Goal: Task Accomplishment & Management: Use online tool/utility

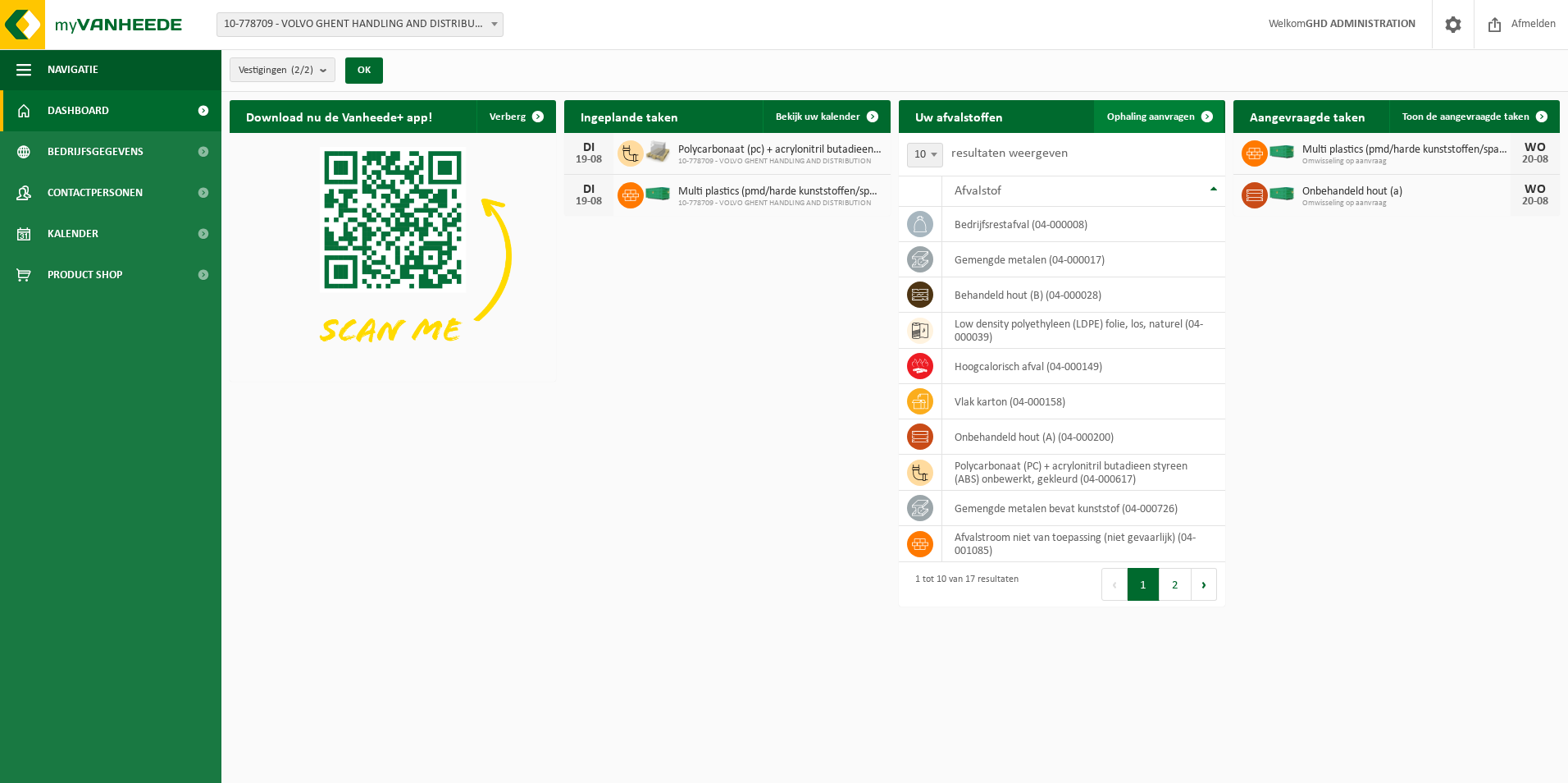
click at [1119, 116] on span "Ophaling aanvragen" at bounding box center [1152, 116] width 88 height 10
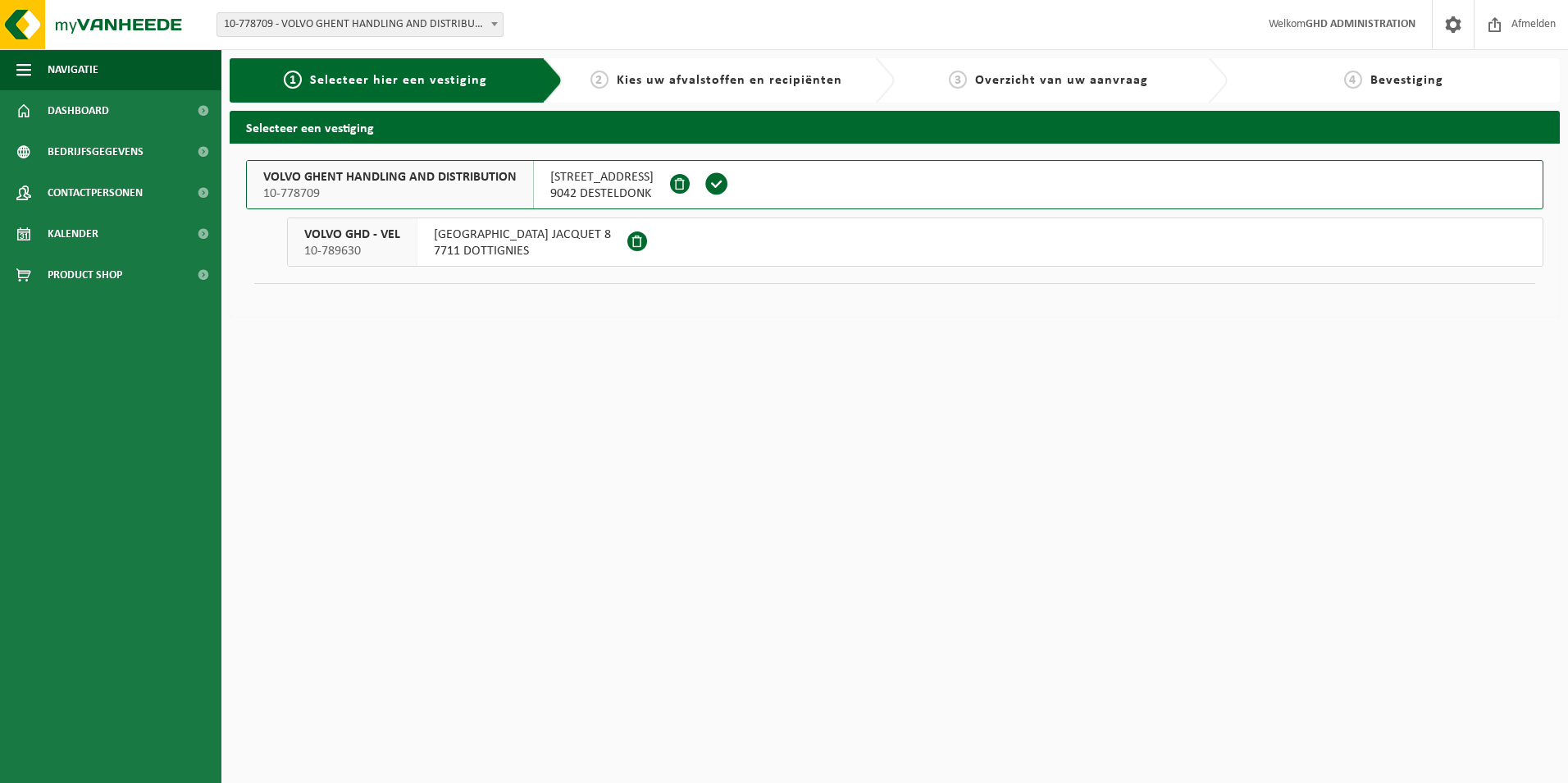
click at [726, 184] on span at bounding box center [716, 184] width 25 height 25
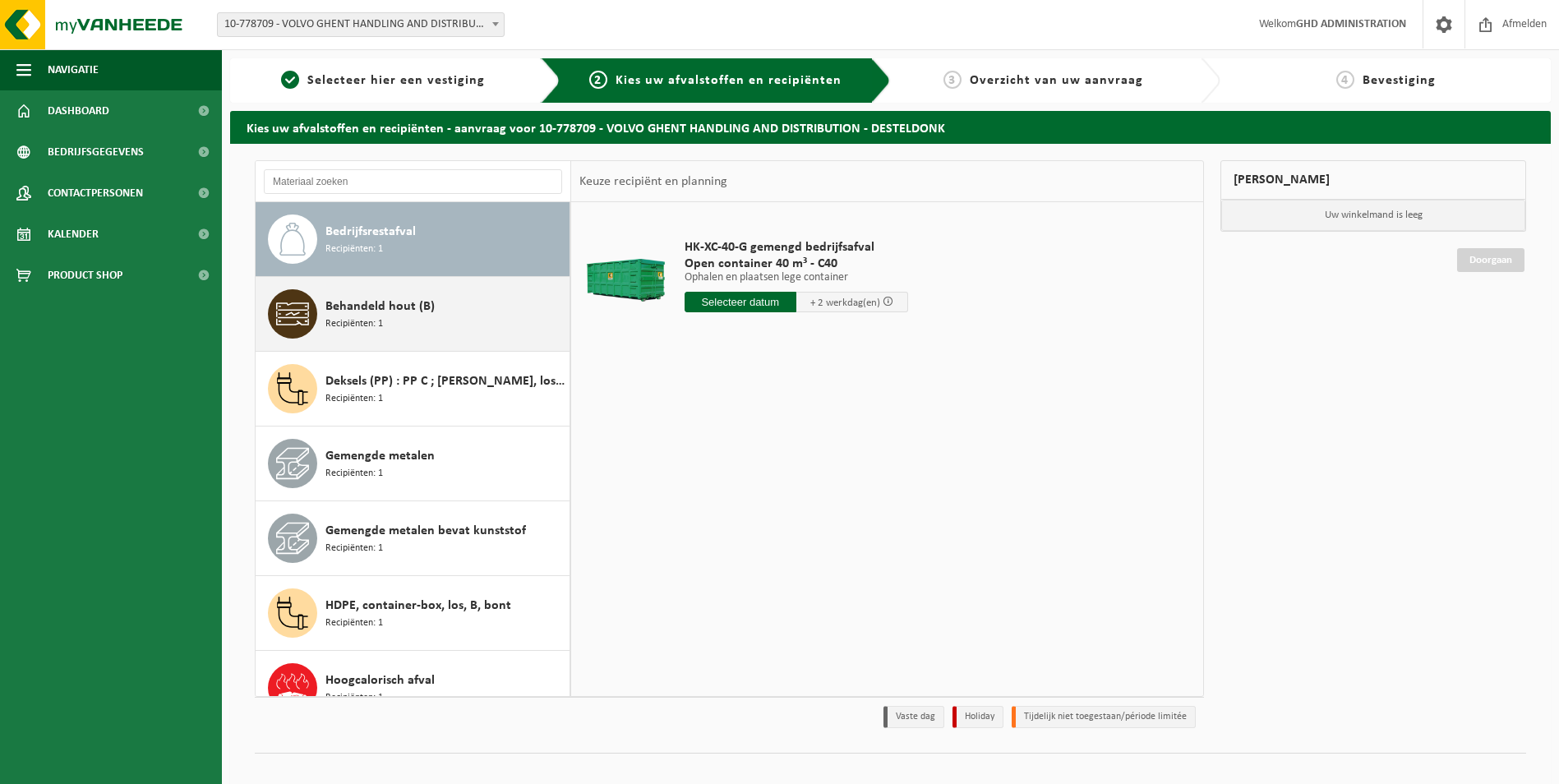
click at [396, 313] on span "Behandeld hout (B)" at bounding box center [380, 307] width 110 height 20
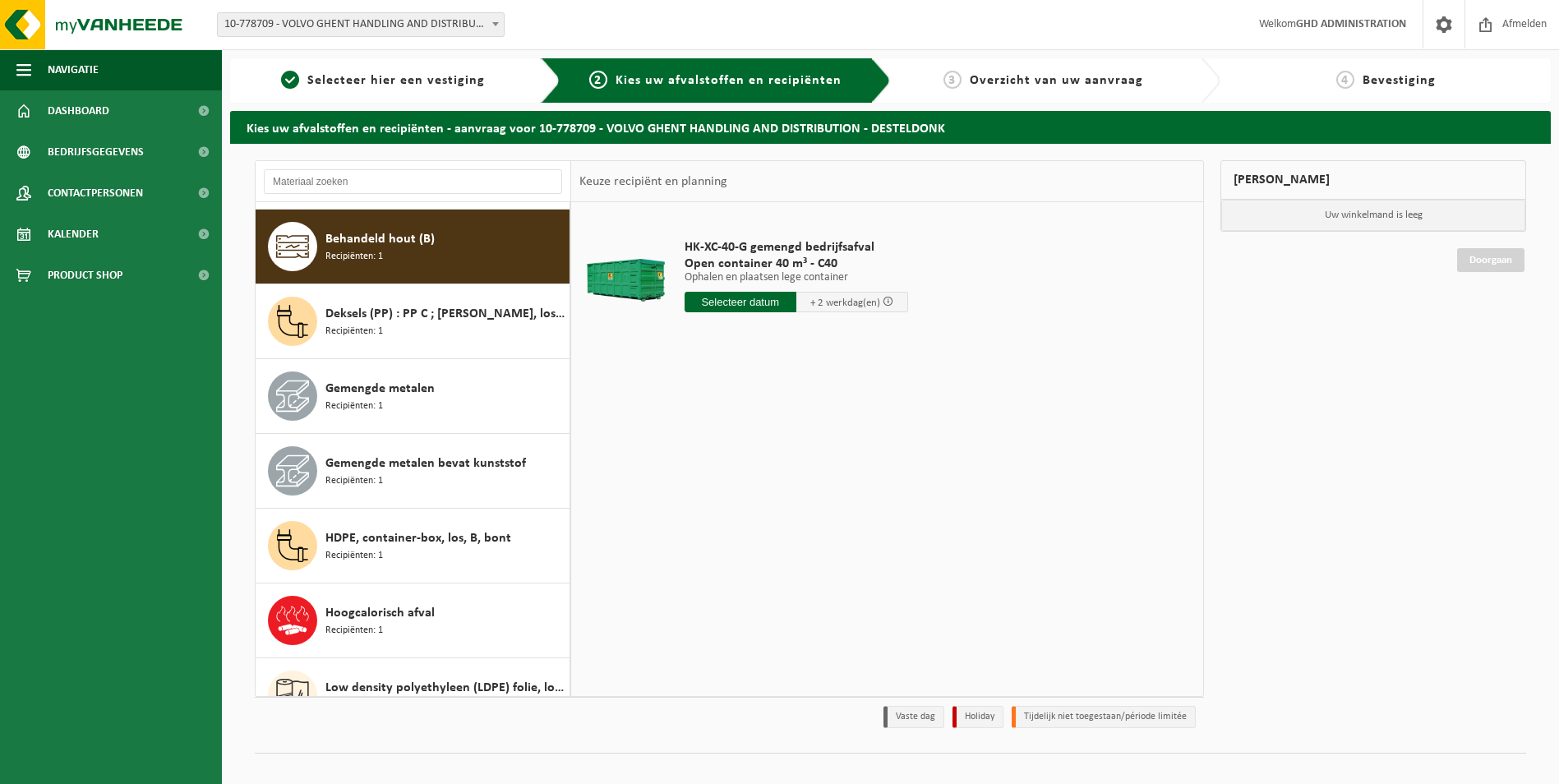
scroll to position [75, 0]
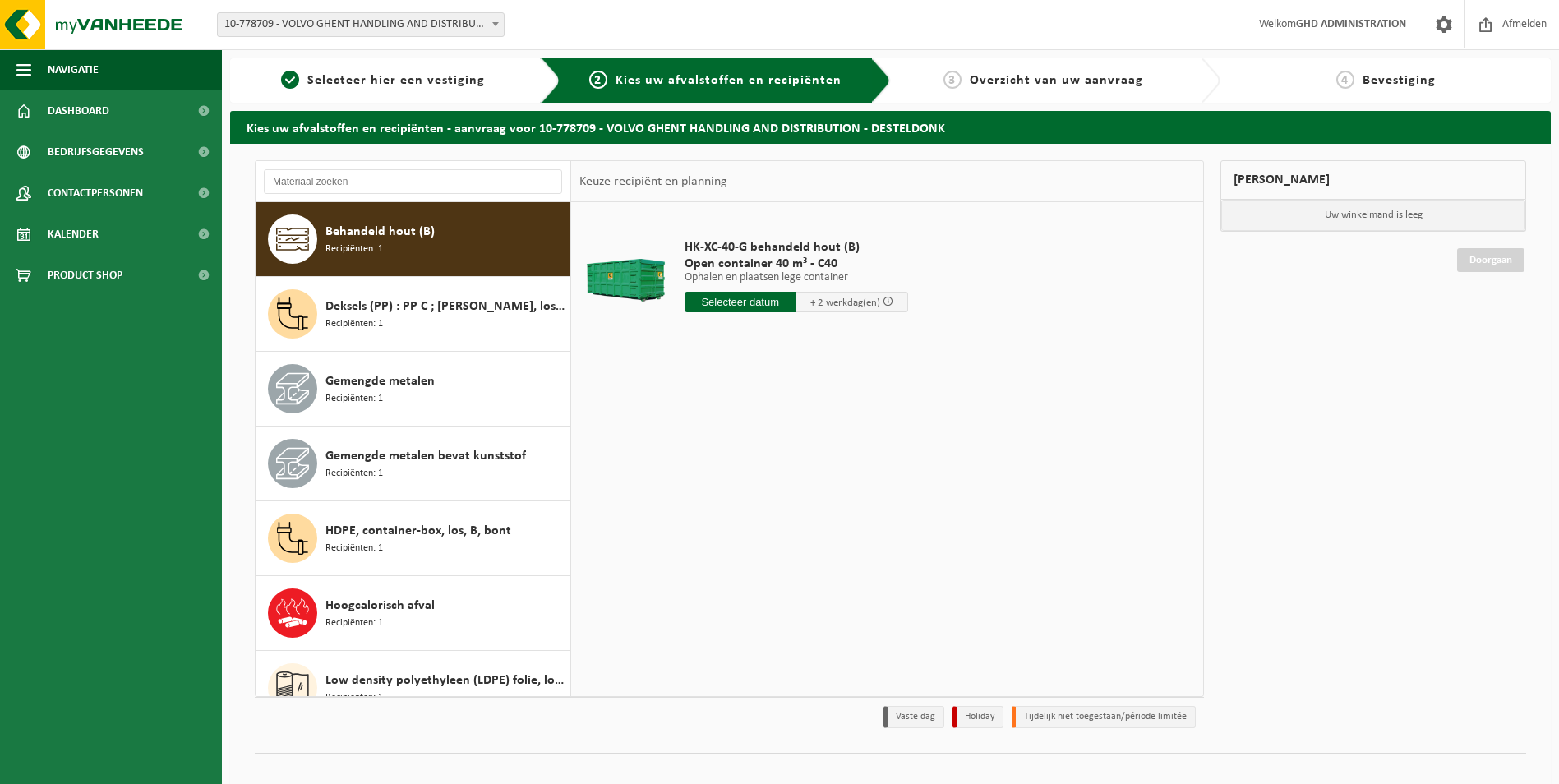
click at [760, 306] on input "text" at bounding box center [740, 302] width 111 height 21
click at [757, 469] on div "20" at bounding box center [757, 474] width 29 height 26
type input "Van 2025-08-20"
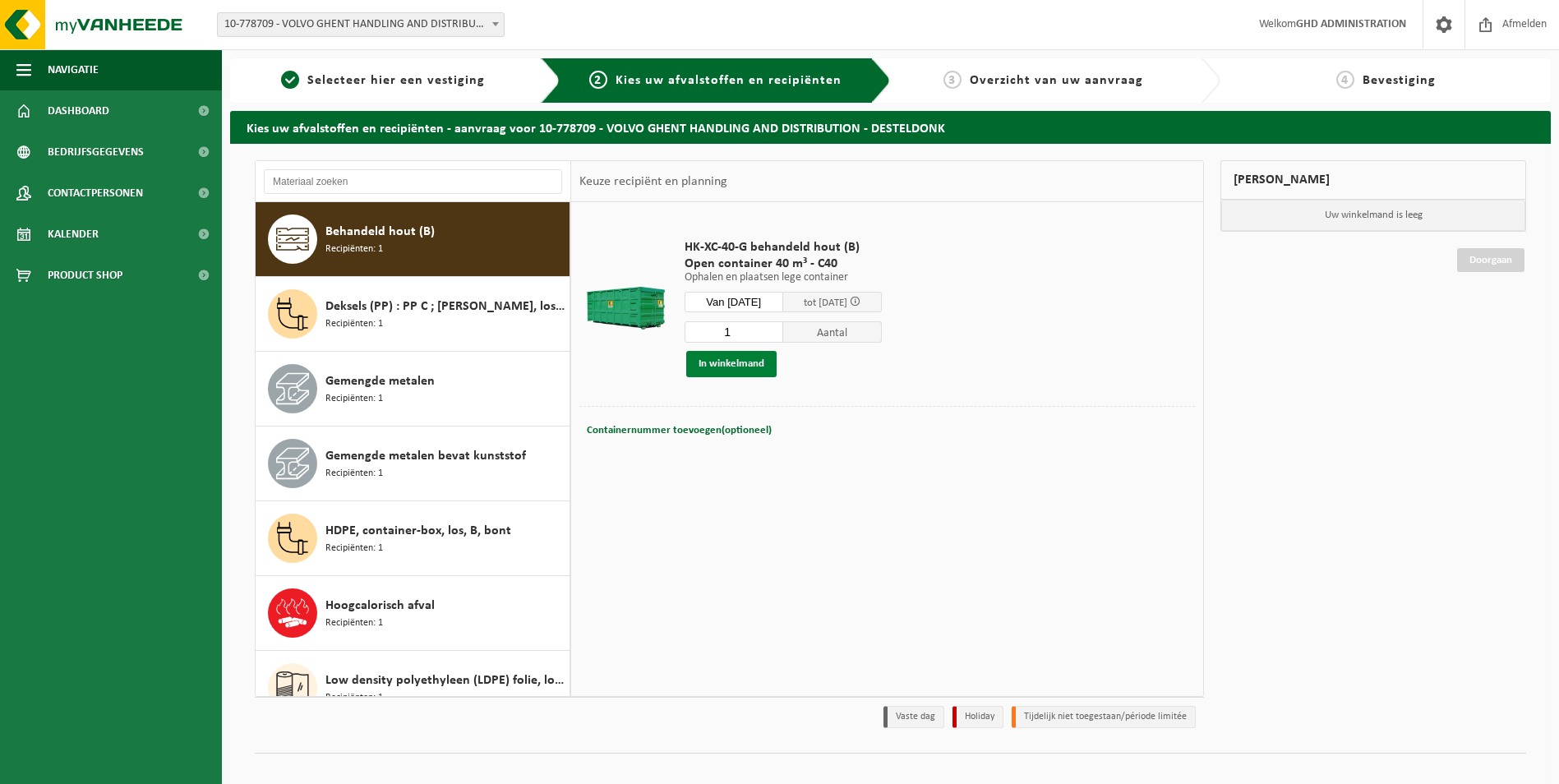
click at [736, 371] on button "In winkelmand" at bounding box center [732, 364] width 91 height 26
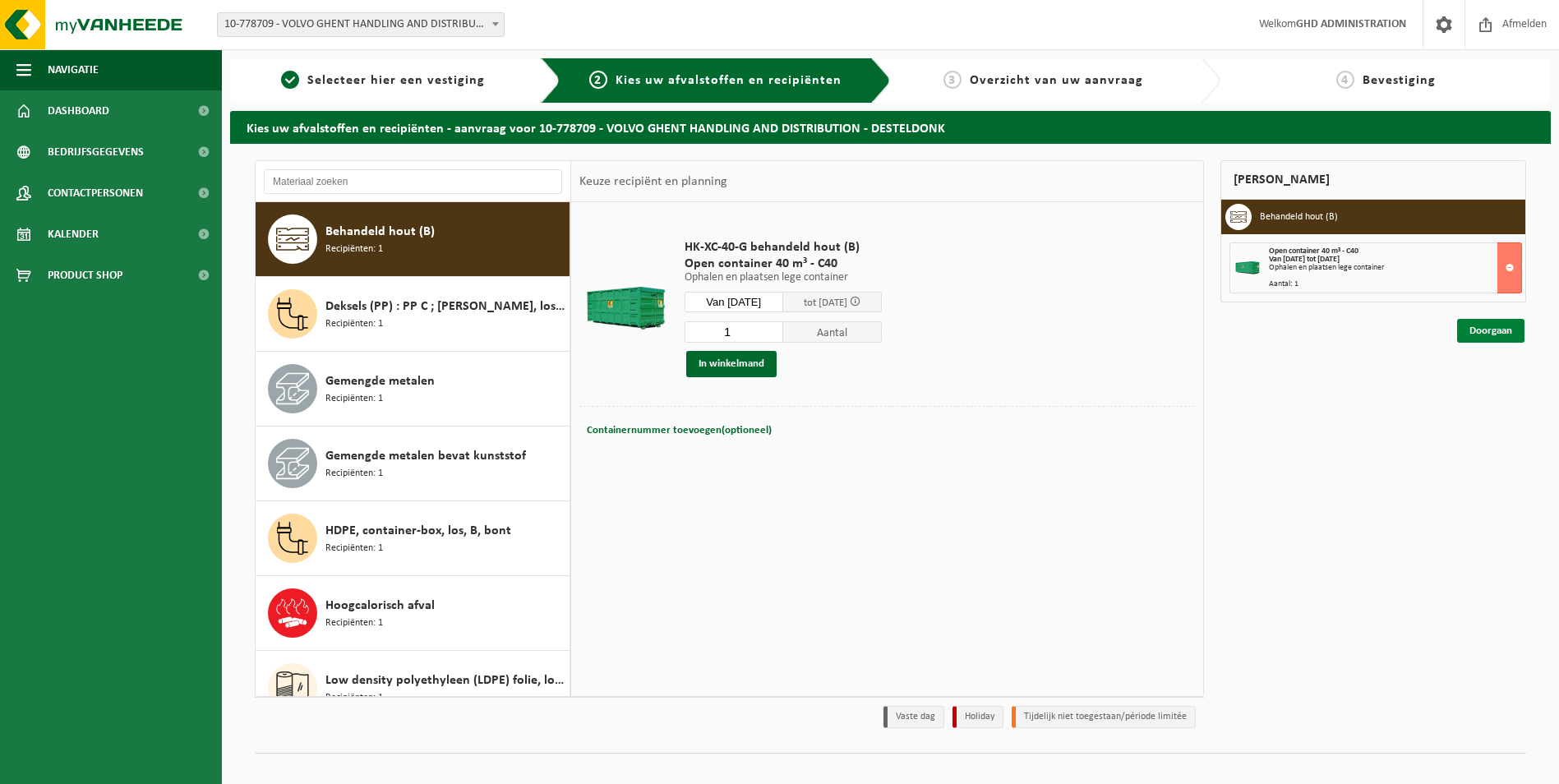
click at [1497, 331] on link "Doorgaan" at bounding box center [1491, 331] width 67 height 24
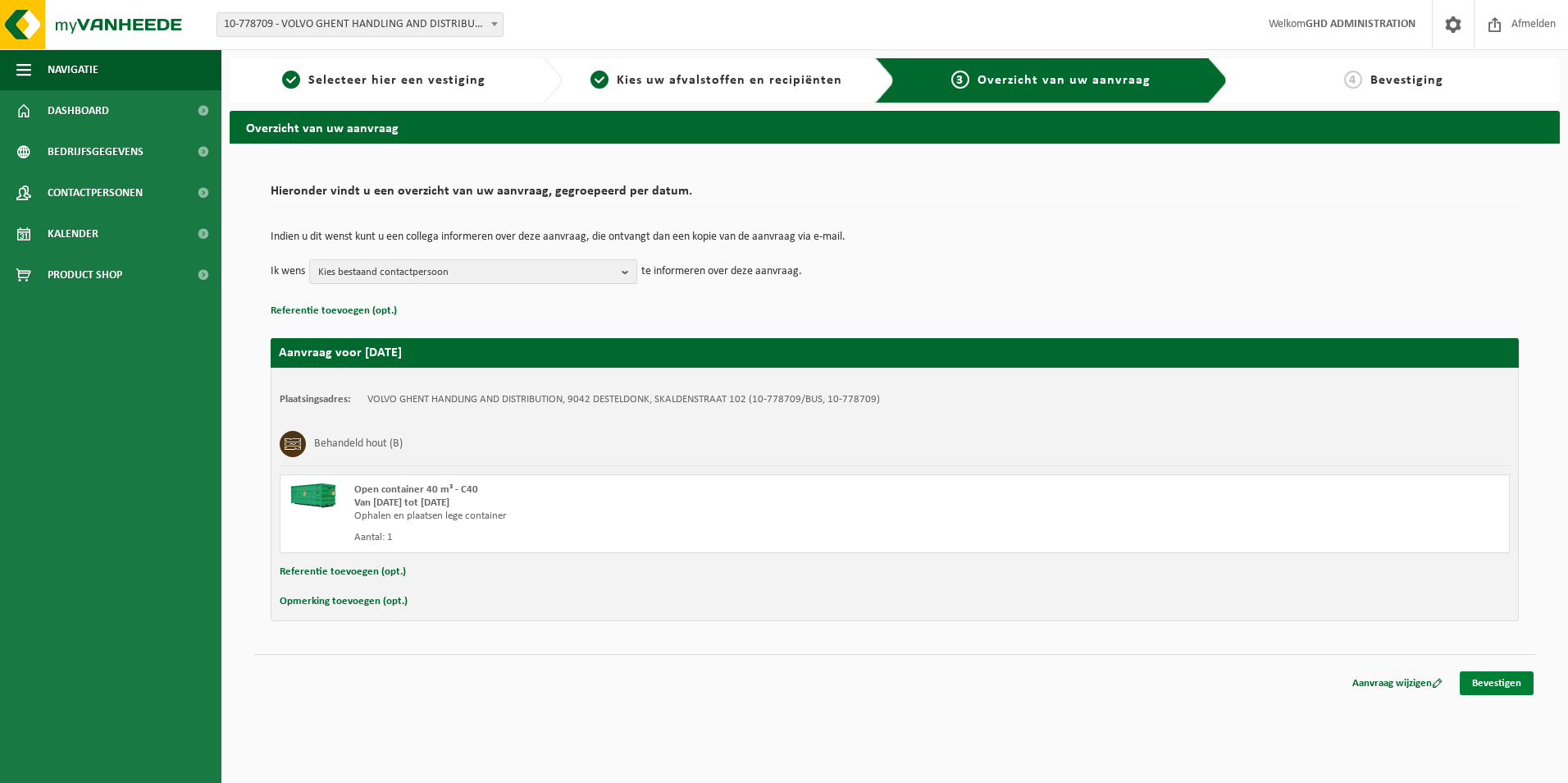
click at [1485, 684] on link "Bevestigen" at bounding box center [1497, 683] width 74 height 24
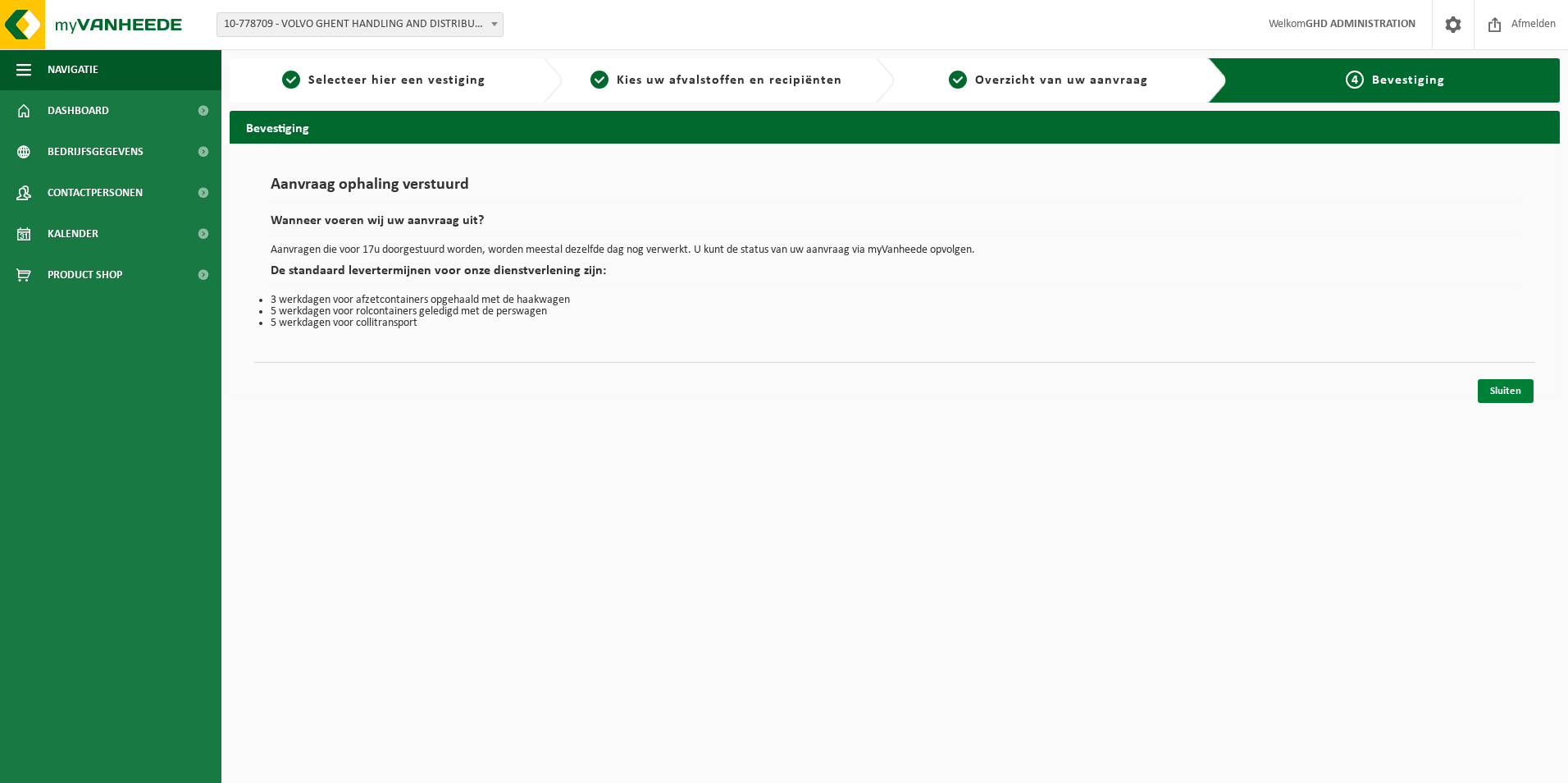
click at [1493, 387] on link "Sluiten" at bounding box center [1506, 392] width 56 height 24
